Goal: Task Accomplishment & Management: Manage account settings

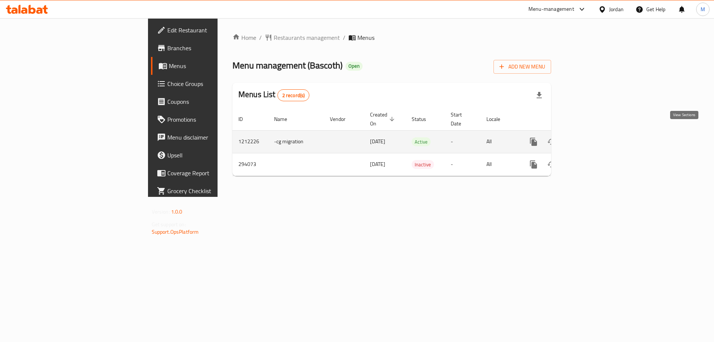
click at [592, 137] on icon "enhanced table" at bounding box center [587, 141] width 9 height 9
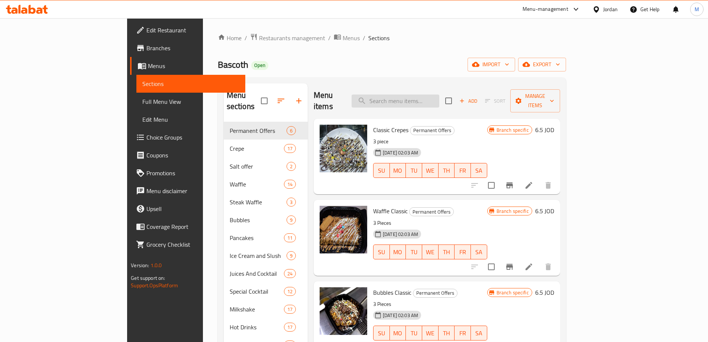
click at [434, 95] on input "search" at bounding box center [396, 100] width 88 height 13
paste input "عربيه وباشن وبطيخ"
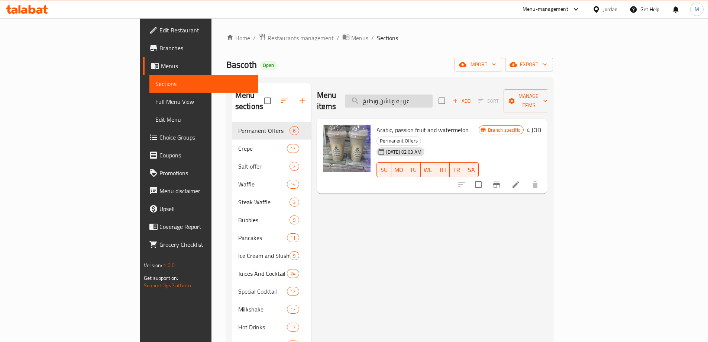
type input "عربيه وباشن وبطيخ"
click at [482, 144] on div "[DATE] 02:03 AM SU MO TU WE TH FR SA" at bounding box center [428, 164] width 108 height 40
click at [521, 180] on icon at bounding box center [516, 184] width 9 height 9
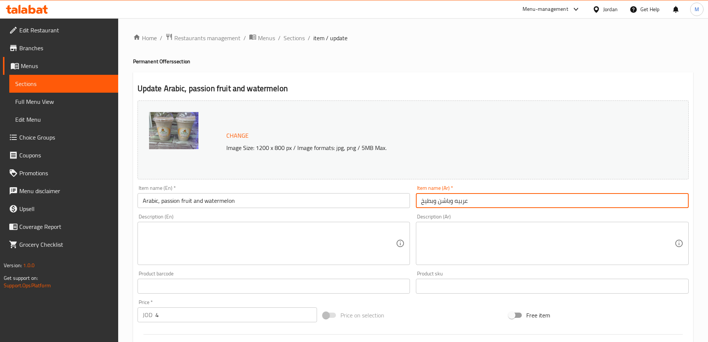
click at [475, 205] on input "عربيه وباشن وبطيخ" at bounding box center [552, 200] width 273 height 15
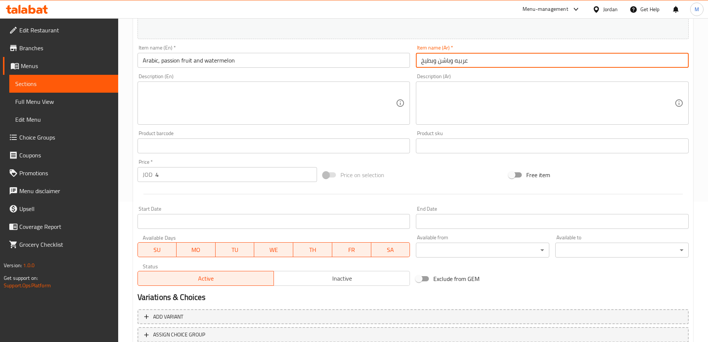
scroll to position [46, 0]
